Goal: Task Accomplishment & Management: Use online tool/utility

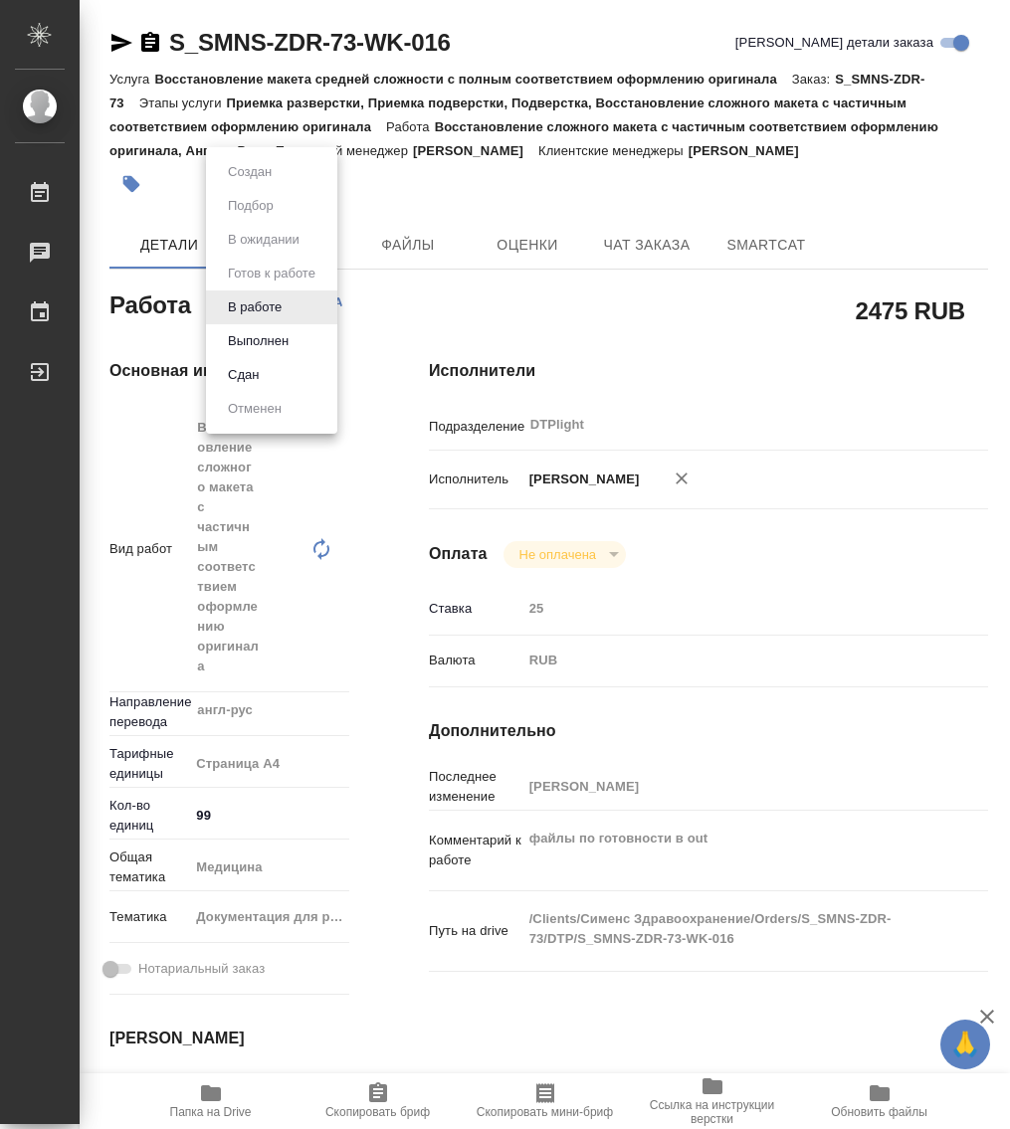
click at [284, 316] on body "🙏 .cls-1 fill:#fff; AWATERA Работы 0 Чаты График Выйти S_SMNS-ZDR-73-WK-016 Кра…" at bounding box center [505, 564] width 1010 height 1129
click at [286, 349] on button "Выполнен" at bounding box center [258, 341] width 73 height 22
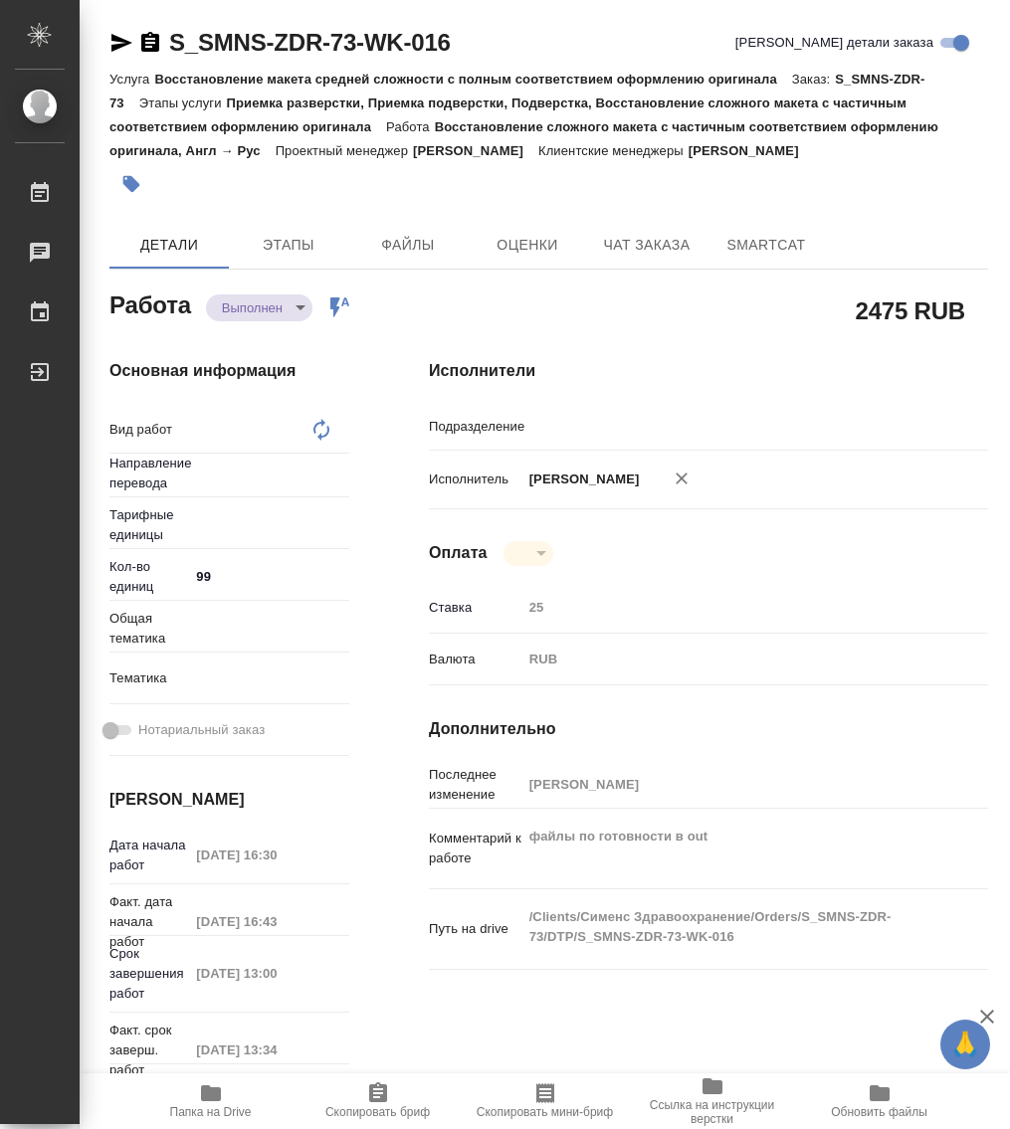
type textarea "x"
type textarea "Восстановление сложного макета с частичным соответствием оформлению оригинала"
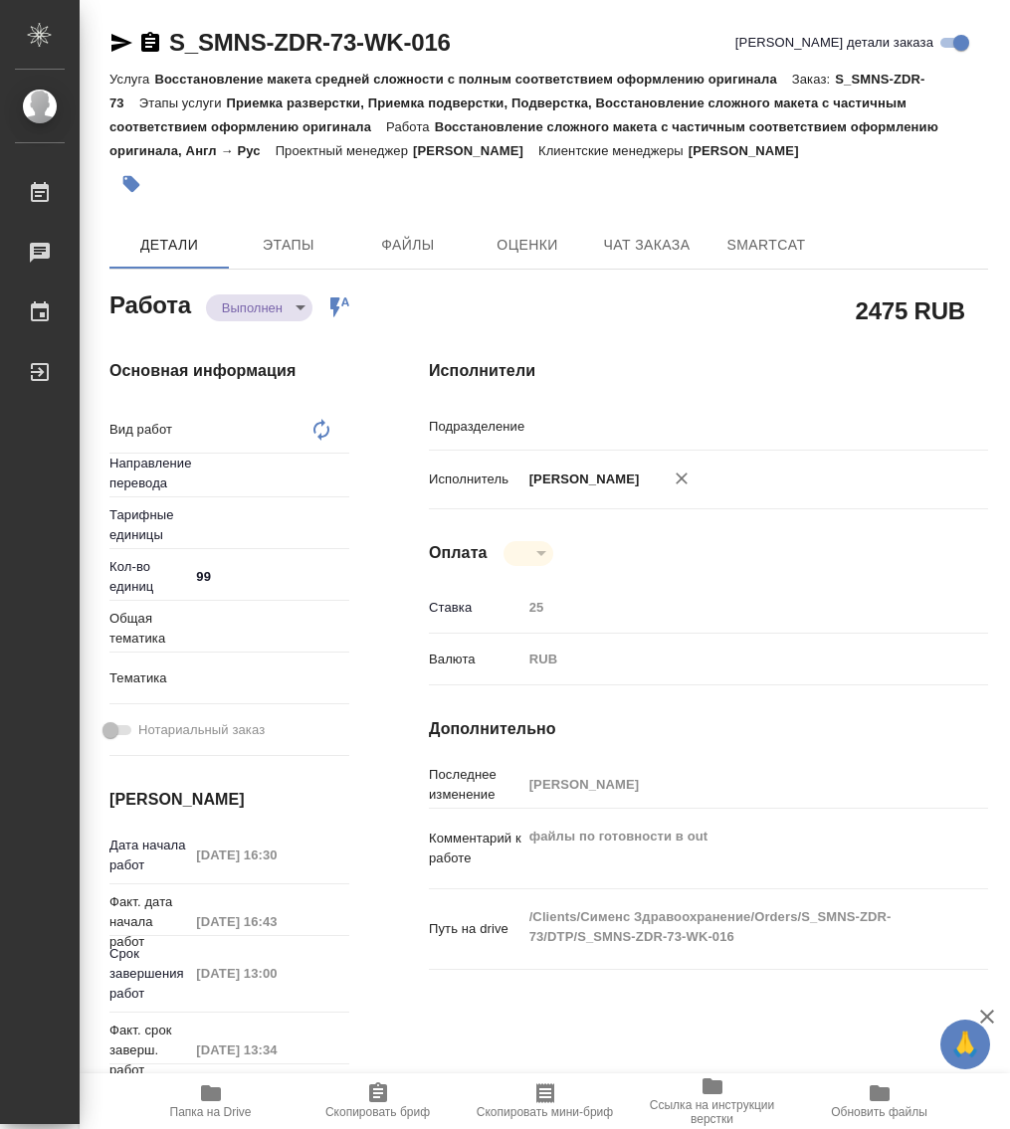
type textarea "x"
type input "DTPlight"
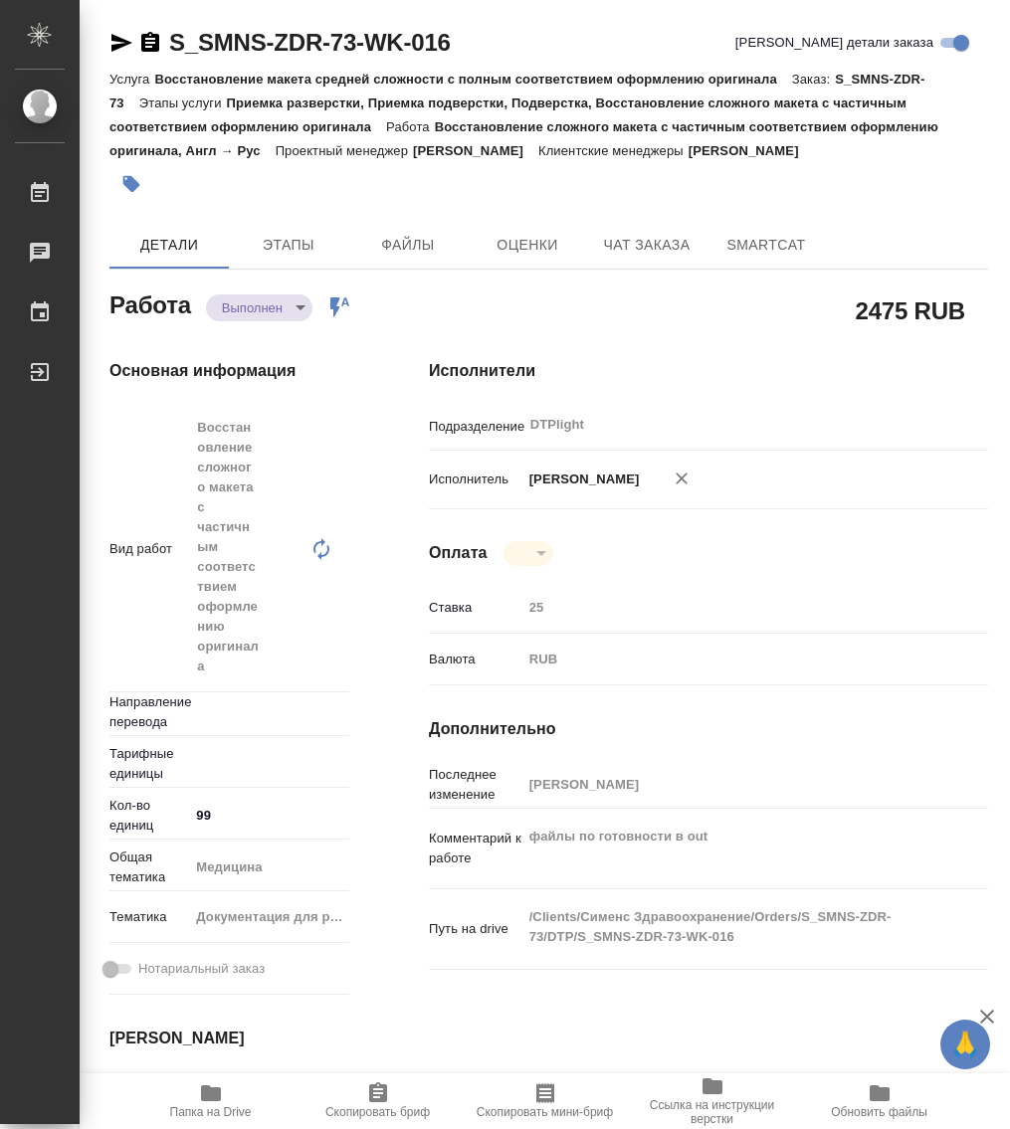
type textarea "x"
type input "англ-рус"
type textarea "x"
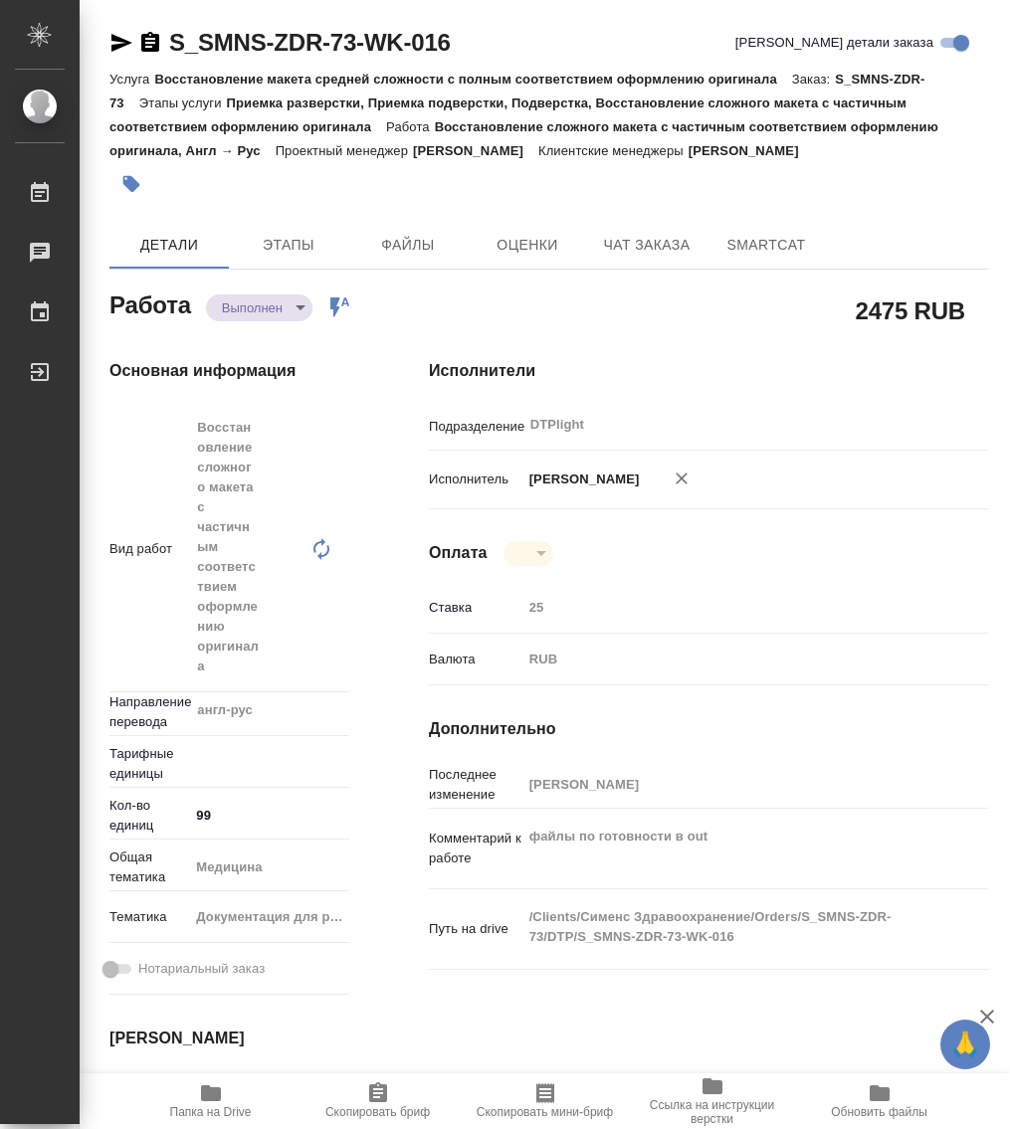
type textarea "x"
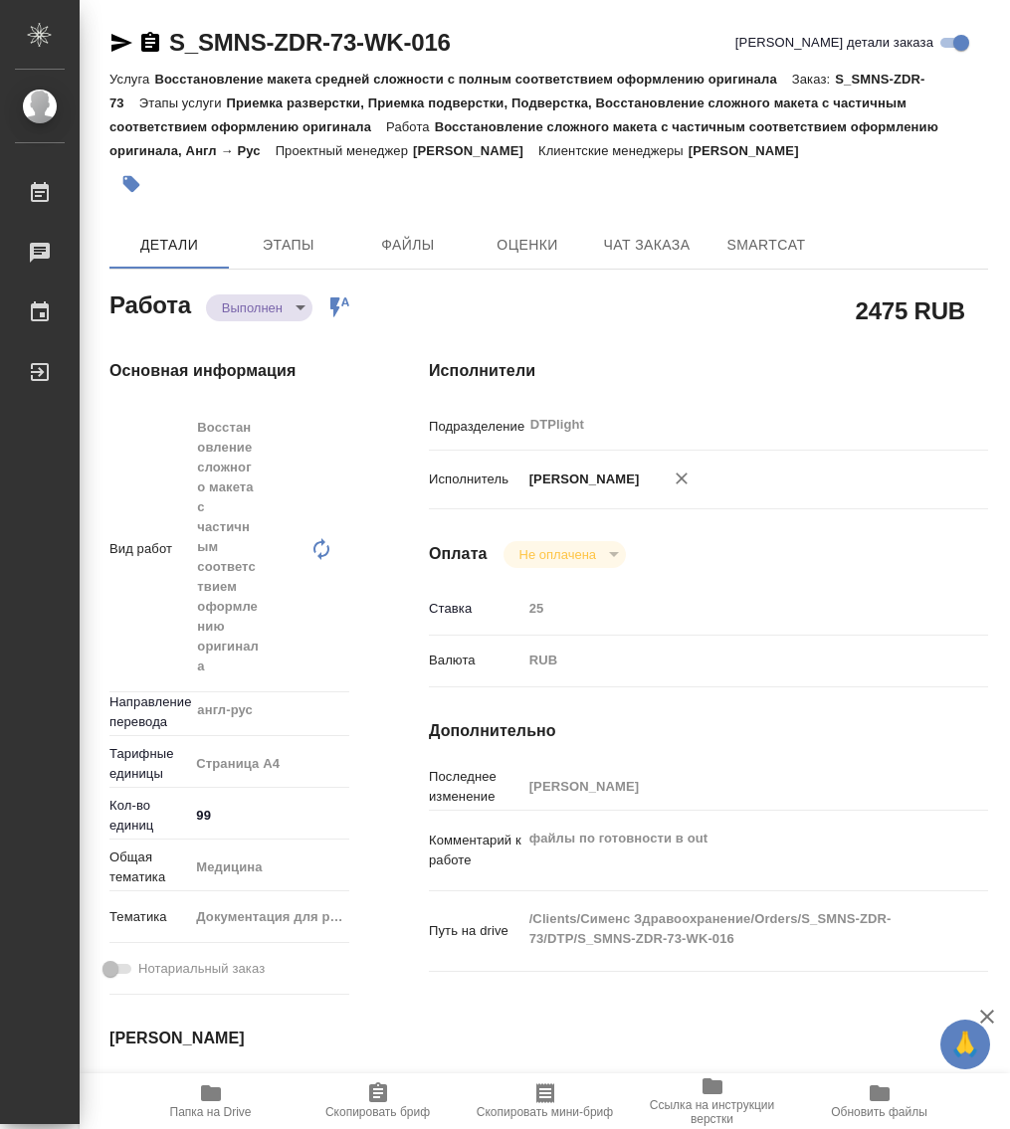
type textarea "x"
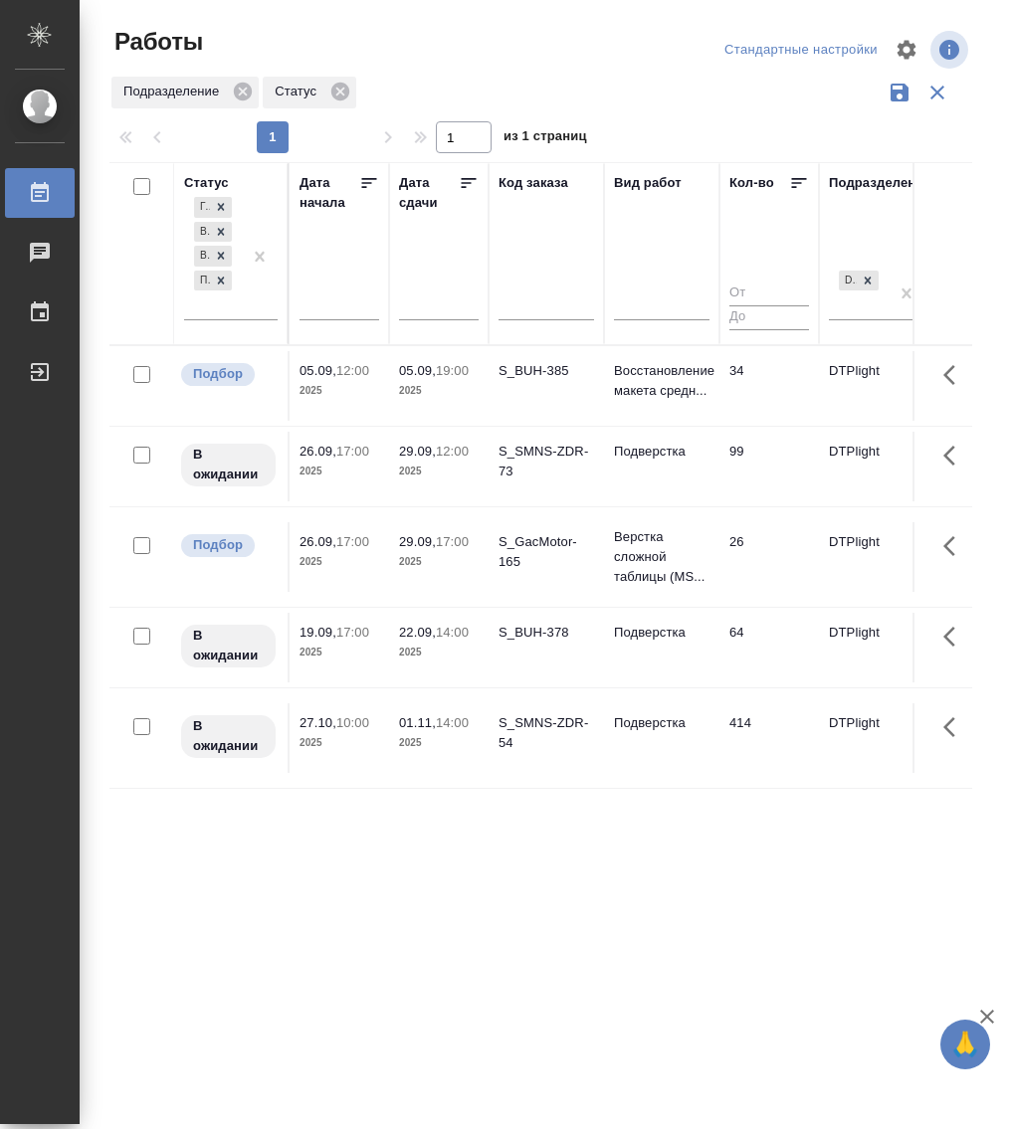
click at [211, 323] on div "[PERSON_NAME] к работе В ожидании В работе Подбор" at bounding box center [231, 263] width 94 height 141
click at [213, 317] on div "[PERSON_NAME] к работе В ожидании В работе Подбор" at bounding box center [213, 256] width 58 height 126
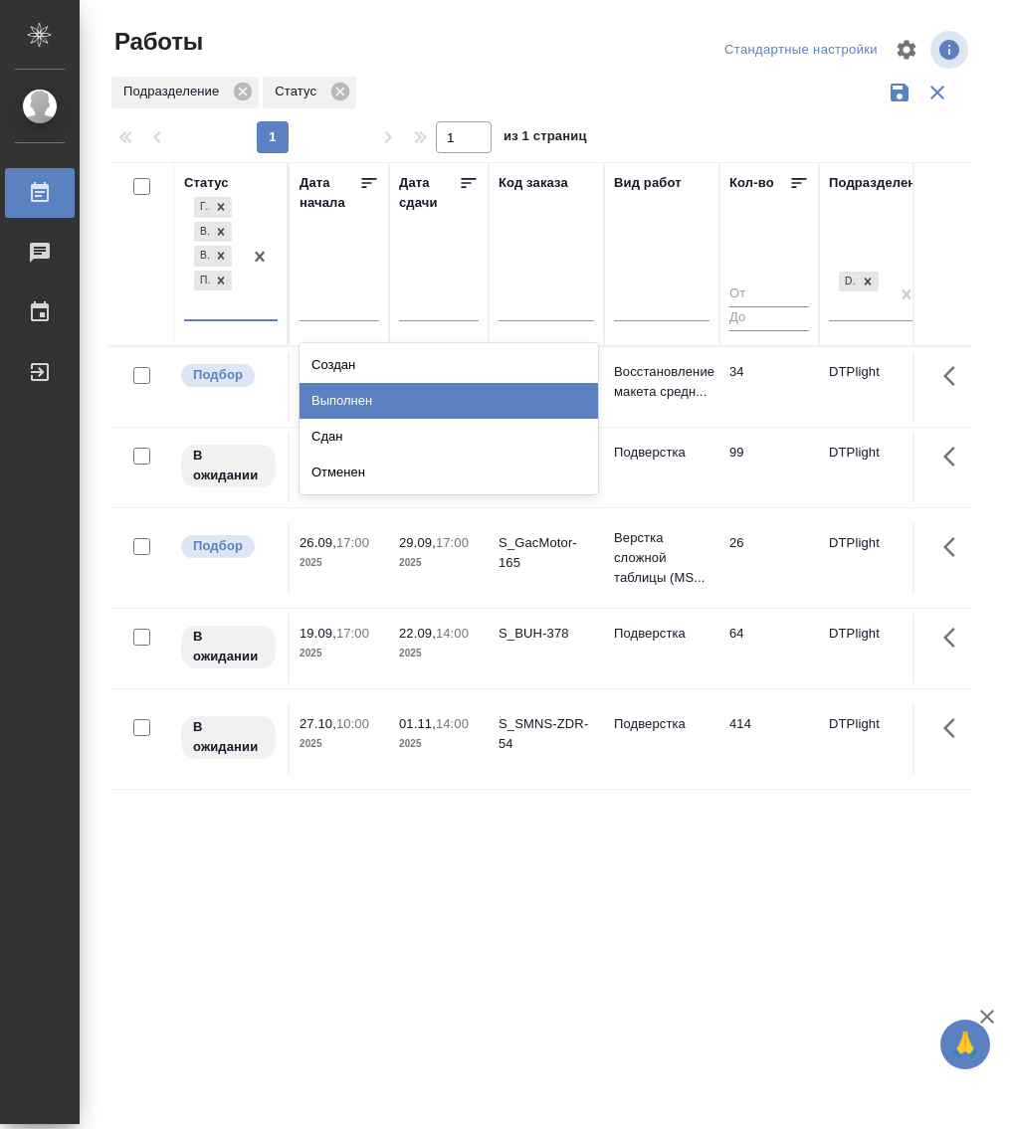
click at [375, 399] on div "Выполнен" at bounding box center [449, 401] width 299 height 36
